Goal: Navigation & Orientation: Understand site structure

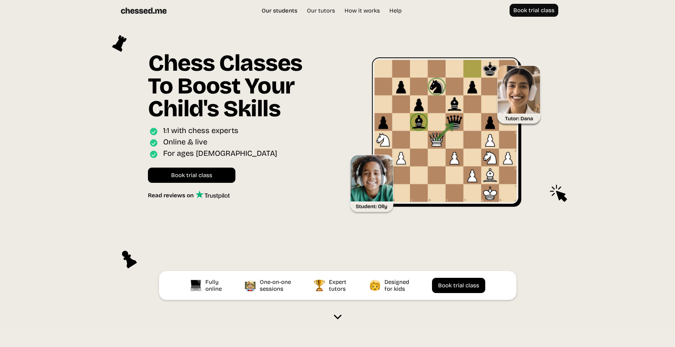
click at [281, 11] on link "Our students" at bounding box center [279, 11] width 43 height 8
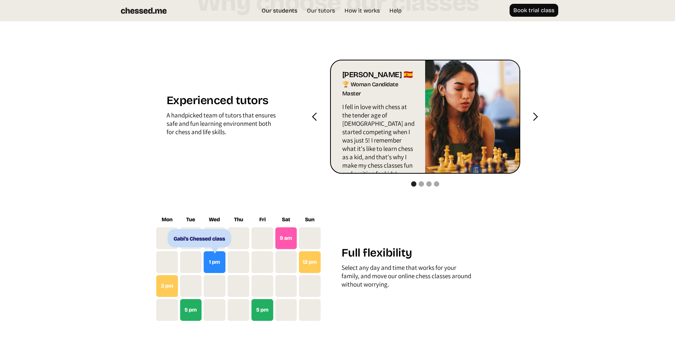
scroll to position [794, 0]
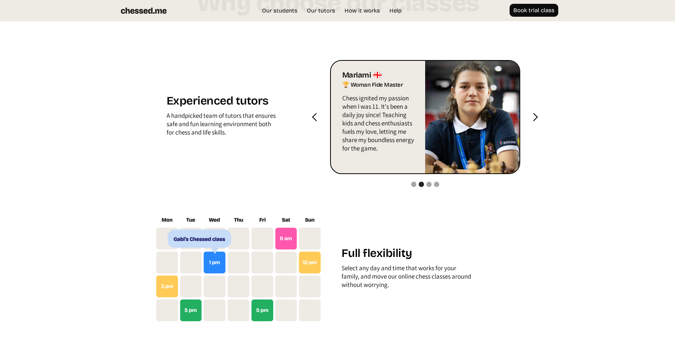
click at [536, 116] on div "next slide" at bounding box center [535, 118] width 10 height 10
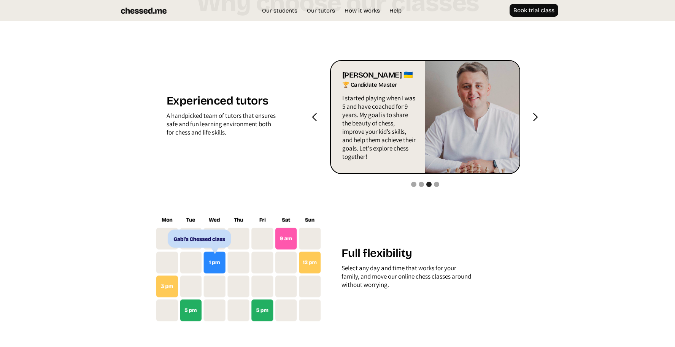
click at [536, 116] on div "next slide" at bounding box center [535, 118] width 10 height 10
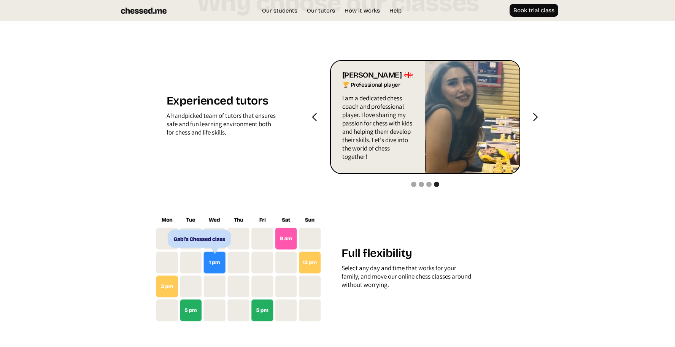
click at [536, 116] on div "next slide" at bounding box center [535, 118] width 10 height 10
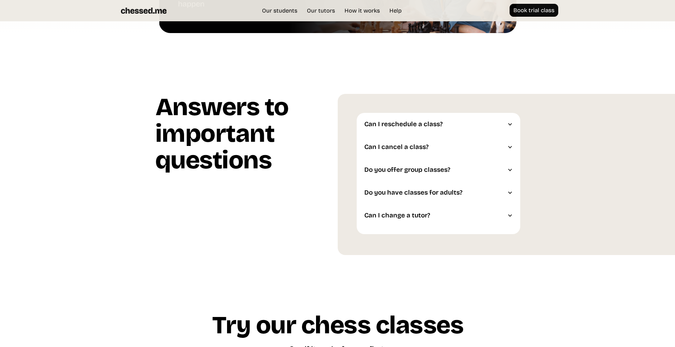
scroll to position [1895, 0]
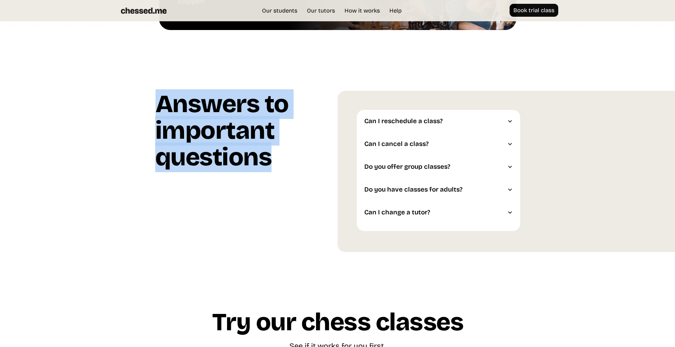
drag, startPoint x: 270, startPoint y: 158, endPoint x: 162, endPoint y: 108, distance: 119.2
click at [162, 108] on h1 "Answers to important questions" at bounding box center [246, 134] width 182 height 86
click at [279, 115] on h1 "Answers to important questions" at bounding box center [246, 134] width 182 height 86
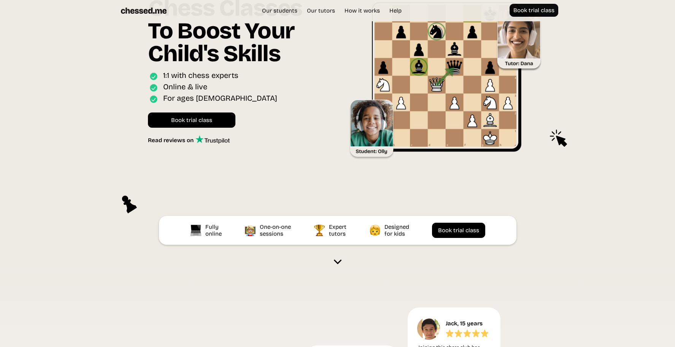
scroll to position [0, 0]
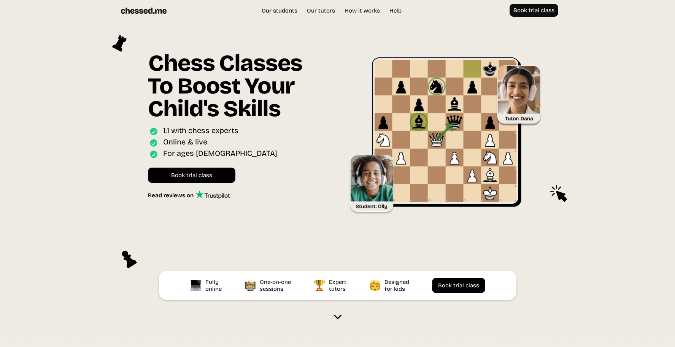
click at [283, 12] on link "Our students" at bounding box center [279, 11] width 43 height 8
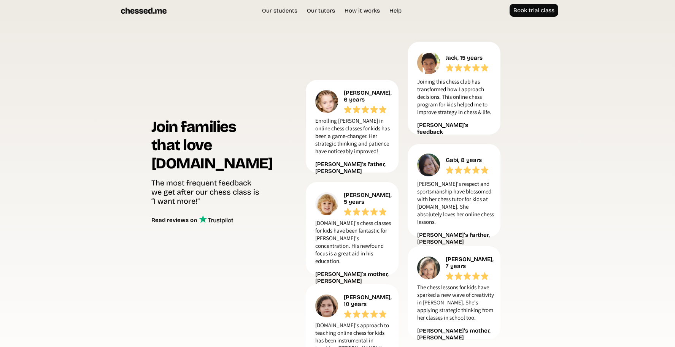
click at [309, 11] on link "Our tutors" at bounding box center [321, 11] width 36 height 8
